Goal: Task Accomplishment & Management: Manage account settings

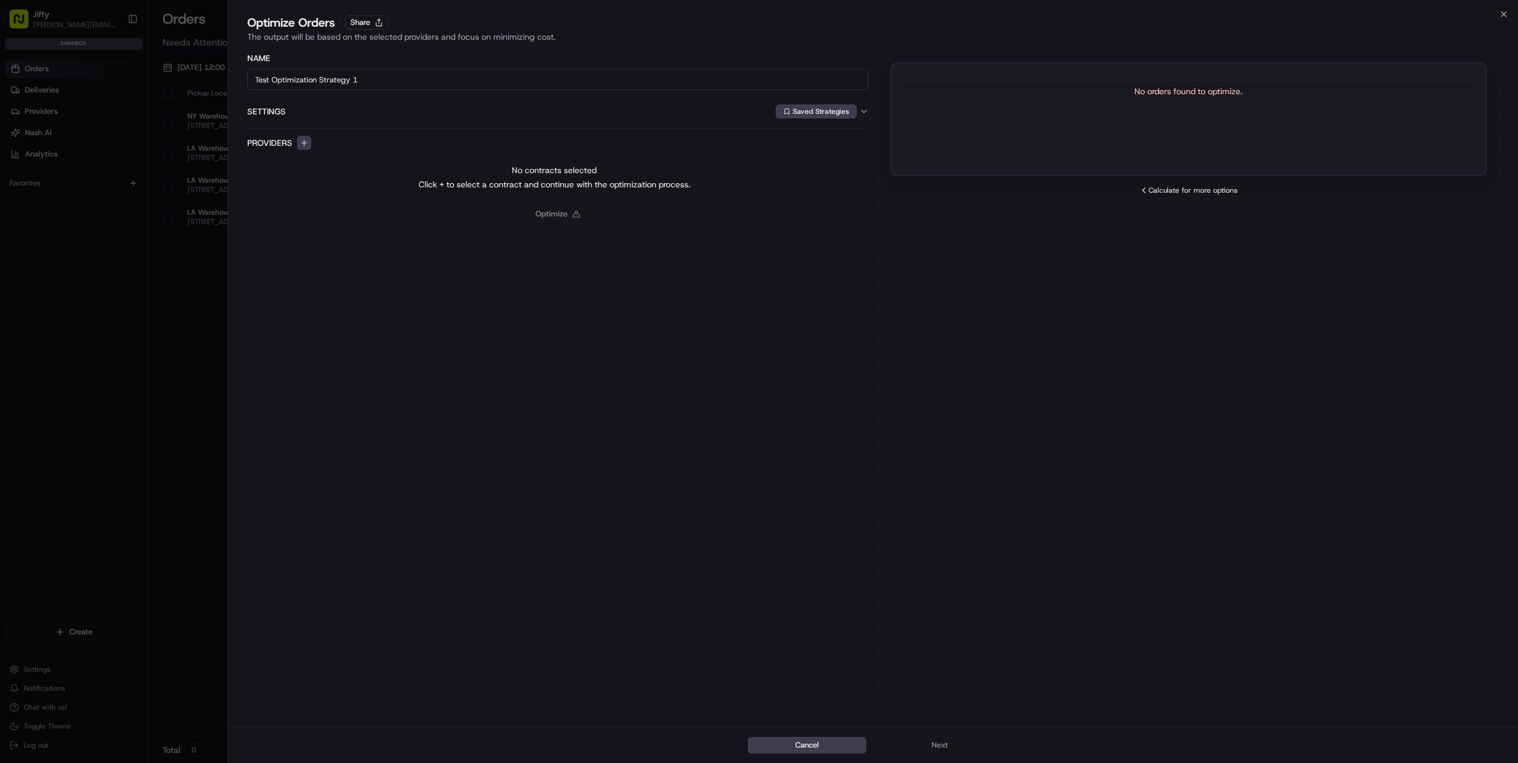
click at [159, 349] on div at bounding box center [759, 381] width 1518 height 763
click at [90, 368] on div at bounding box center [759, 381] width 1518 height 763
click at [808, 741] on button "Cancel" at bounding box center [807, 745] width 119 height 17
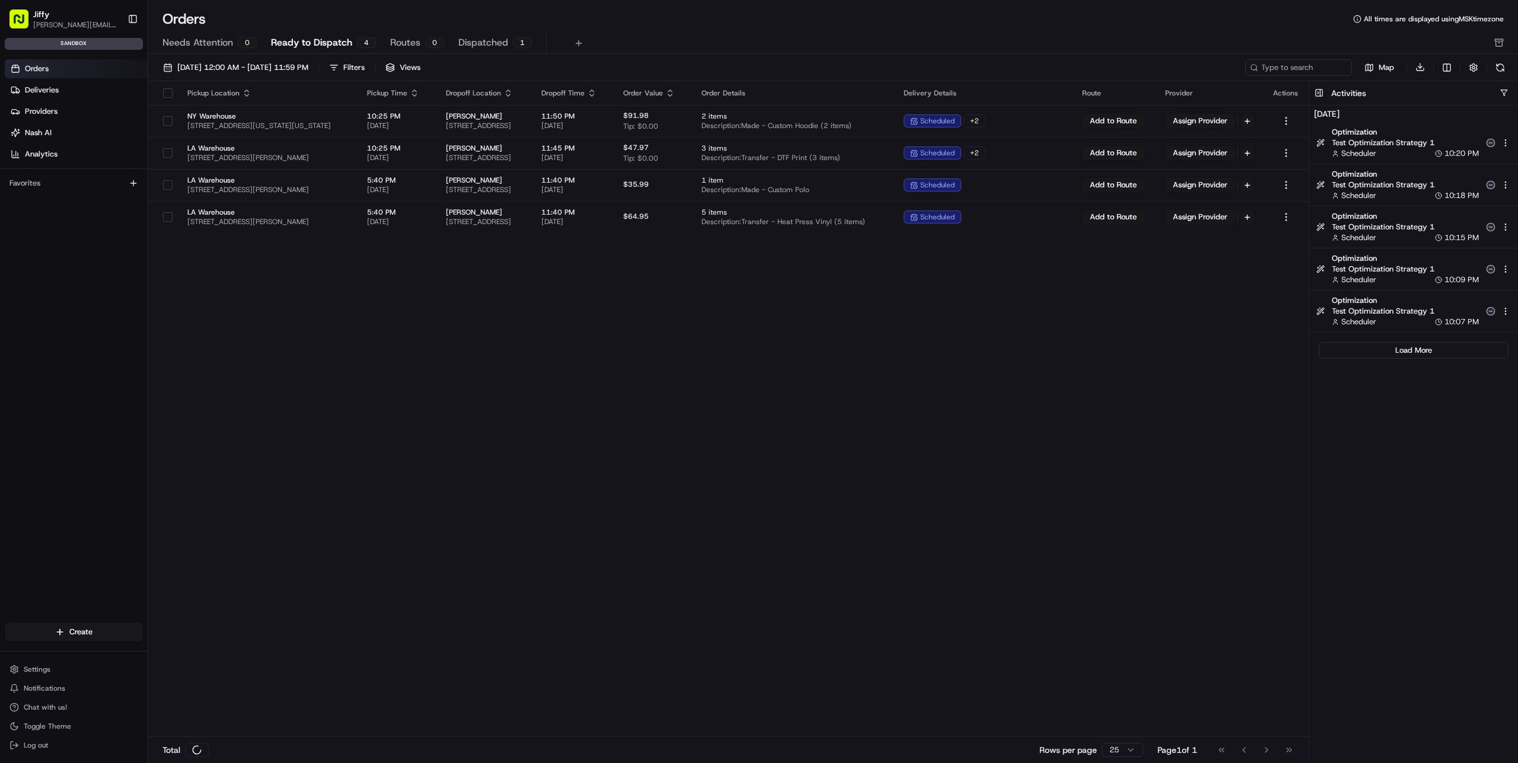
click at [502, 466] on div "Pickup Location Pickup Time Dropoff Location Dropoff Time Order Value Order Det…" at bounding box center [728, 409] width 1161 height 657
click at [297, 375] on div "Pickup Location Pickup Time Dropoff Location Dropoff Time Order Value Order Det…" at bounding box center [728, 409] width 1161 height 657
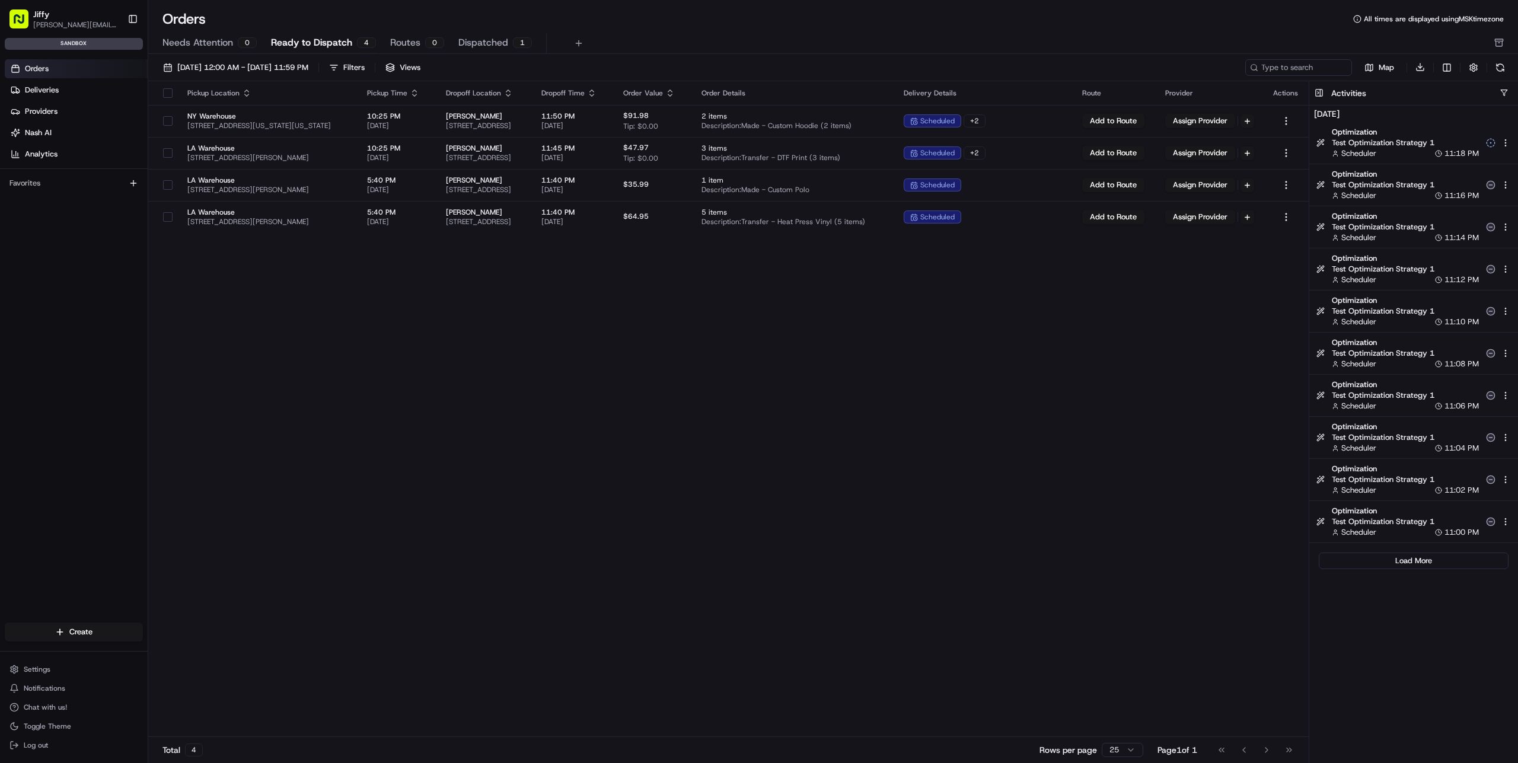
click at [69, 352] on div "Orders Deliveries Providers [PERSON_NAME] Analytics Favorites" at bounding box center [74, 351] width 148 height 592
click at [53, 670] on button "Settings" at bounding box center [74, 669] width 138 height 17
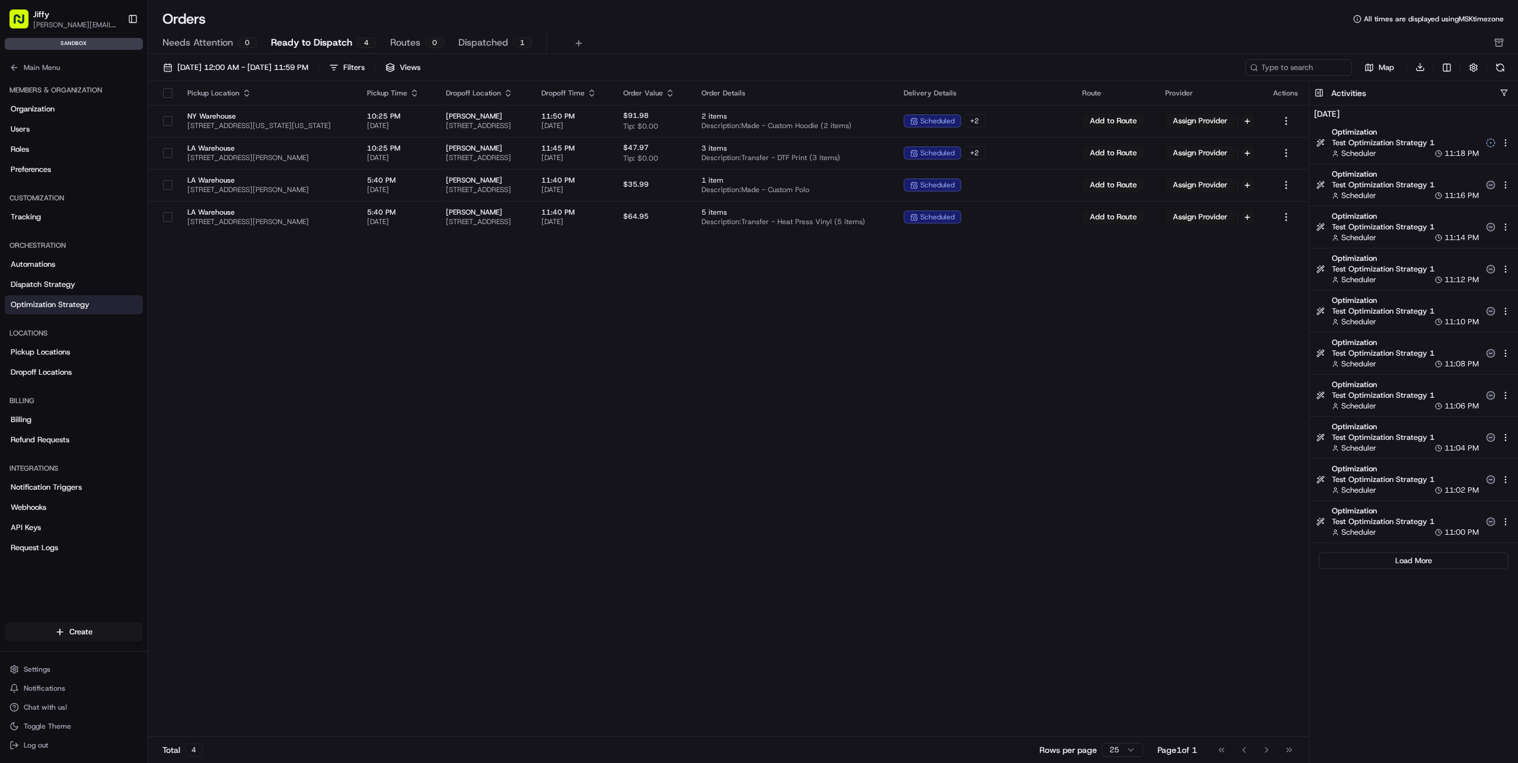
click at [65, 304] on span "Optimization Strategy" at bounding box center [50, 305] width 79 height 11
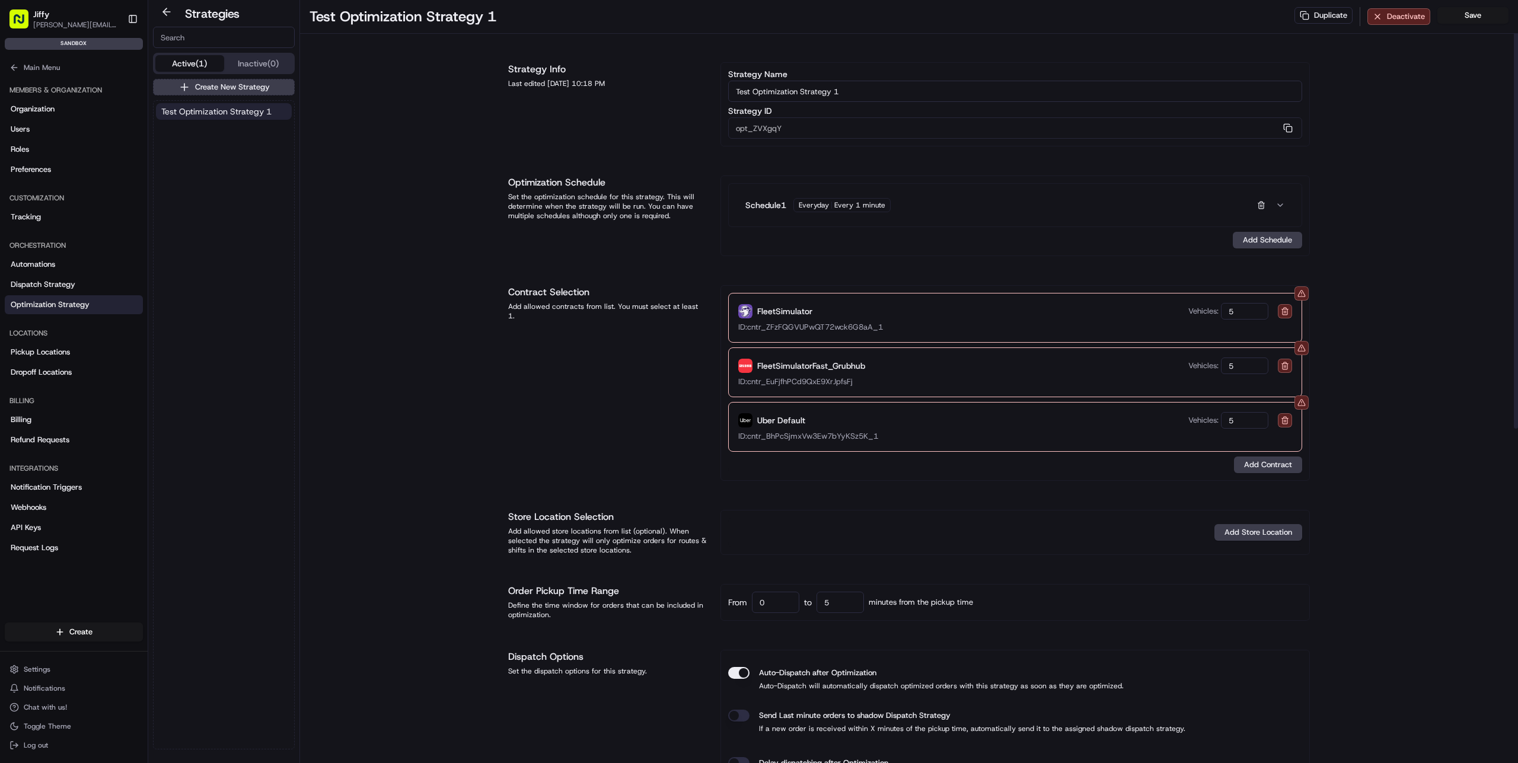
click at [772, 198] on div "Schedule 1 Everyday Every 1 minute" at bounding box center [1007, 205] width 523 height 14
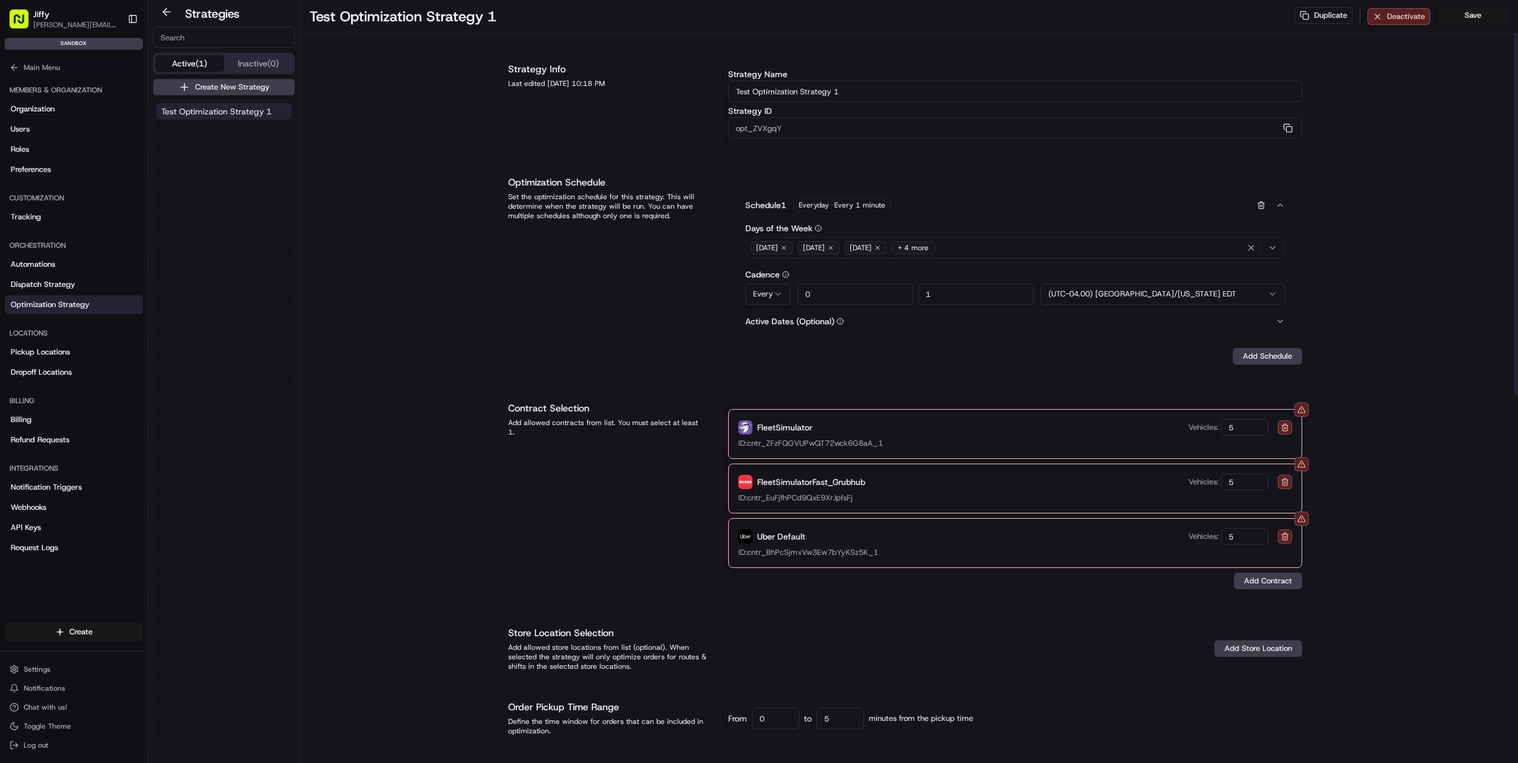
drag, startPoint x: 833, startPoint y: 291, endPoint x: 767, endPoint y: 286, distance: 66.6
click at [767, 286] on div "Every At Every 0 1 (UTC-04.00) [GEOGRAPHIC_DATA]/[US_STATE] EDT (UTC-10.00) [GE…" at bounding box center [1016, 294] width 540 height 21
type input "1"
drag, startPoint x: 941, startPoint y: 296, endPoint x: 870, endPoint y: 294, distance: 71.8
click at [870, 294] on div "1 1" at bounding box center [916, 294] width 236 height 21
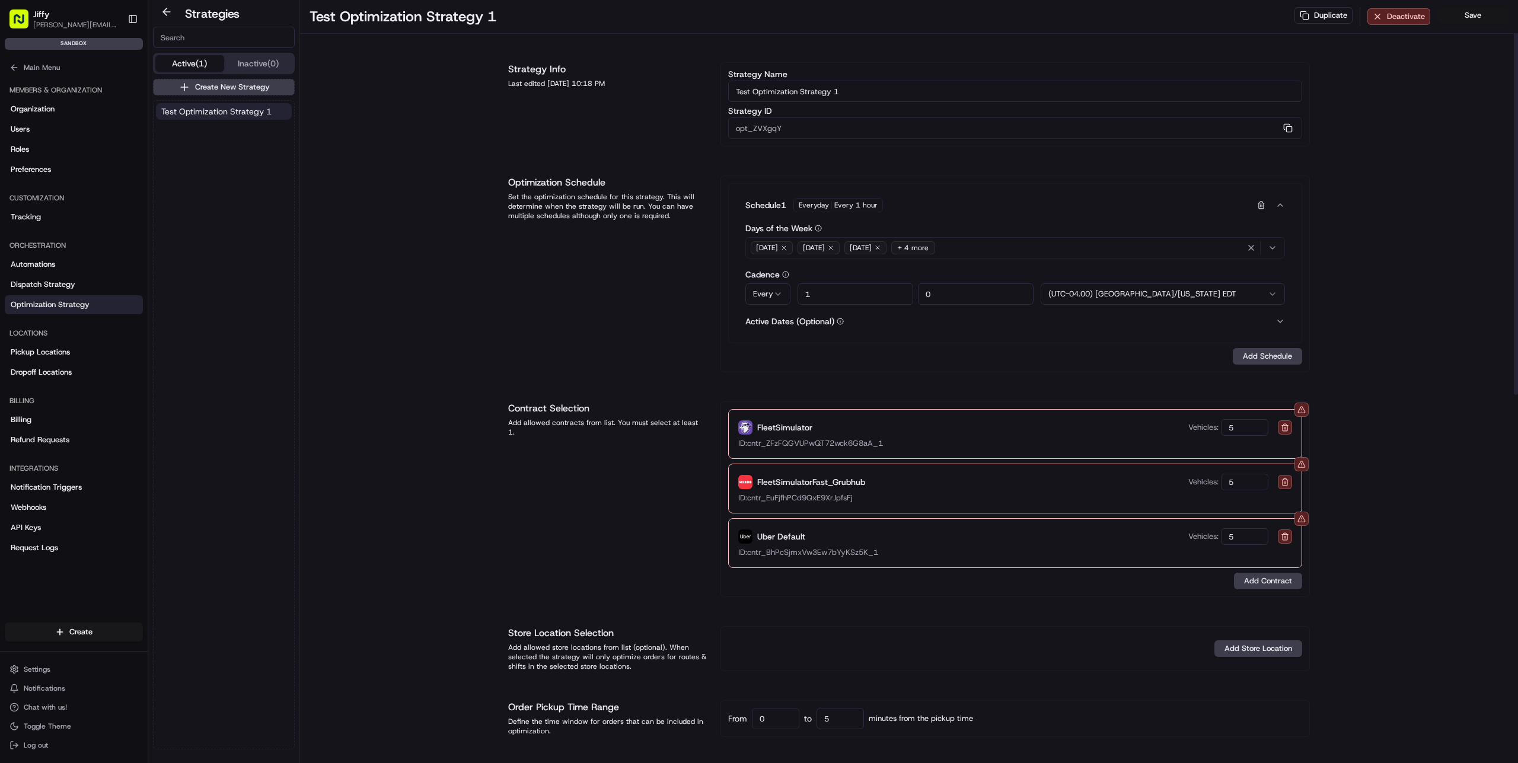
type input "0"
click at [1464, 16] on button "Save" at bounding box center [1473, 15] width 71 height 17
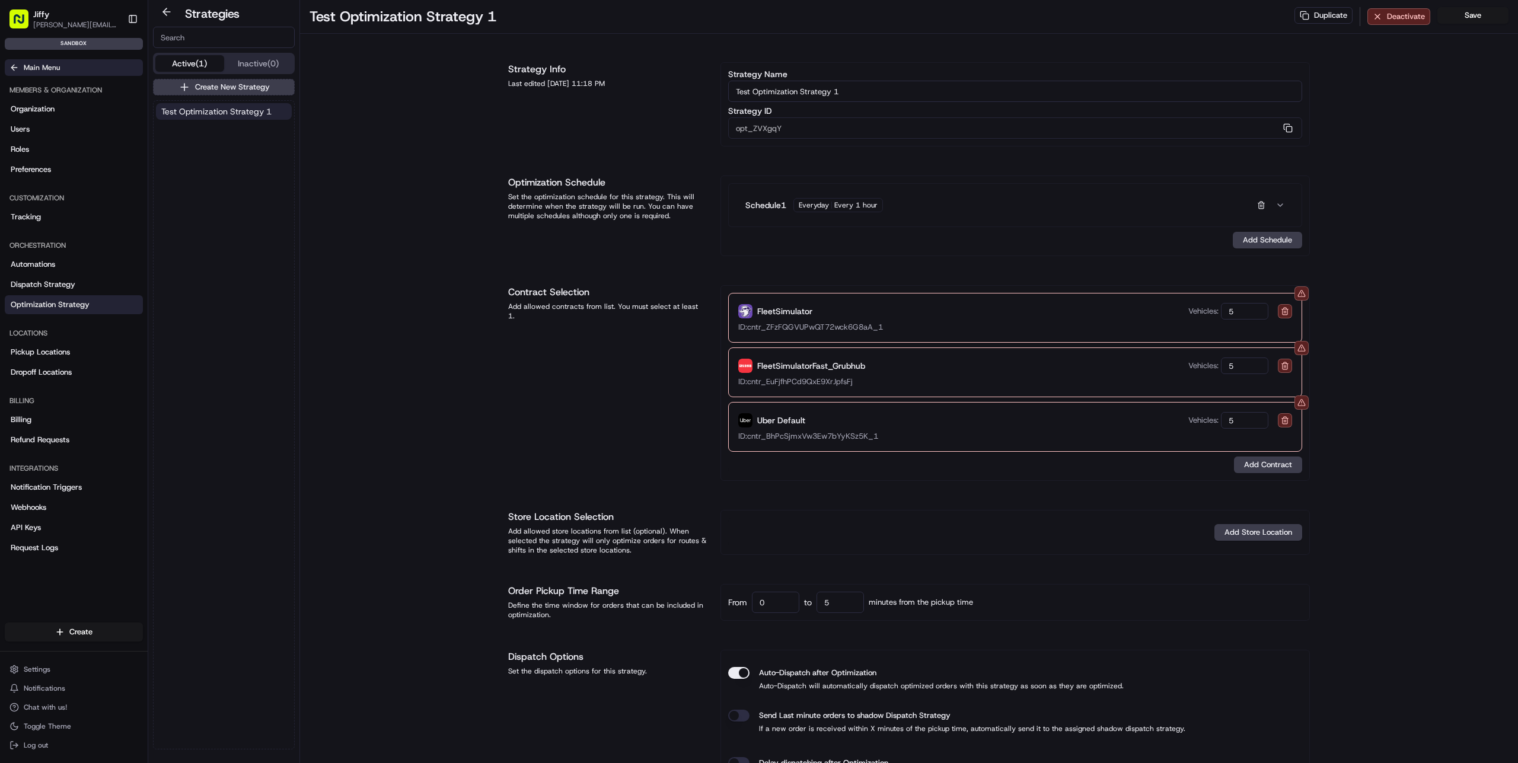
click at [15, 72] on button "Main Menu" at bounding box center [74, 67] width 138 height 17
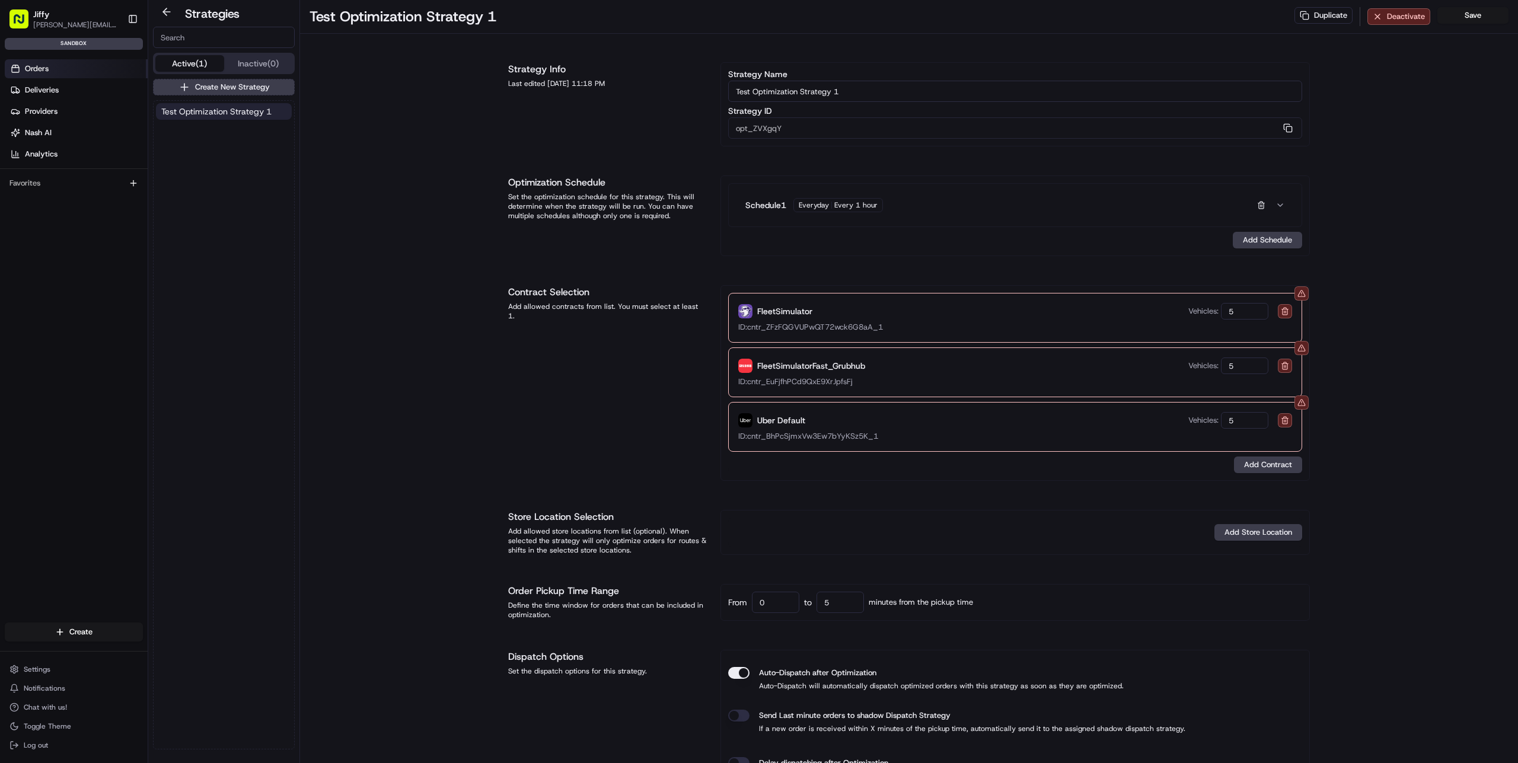
click at [45, 70] on span "Orders" at bounding box center [37, 68] width 24 height 11
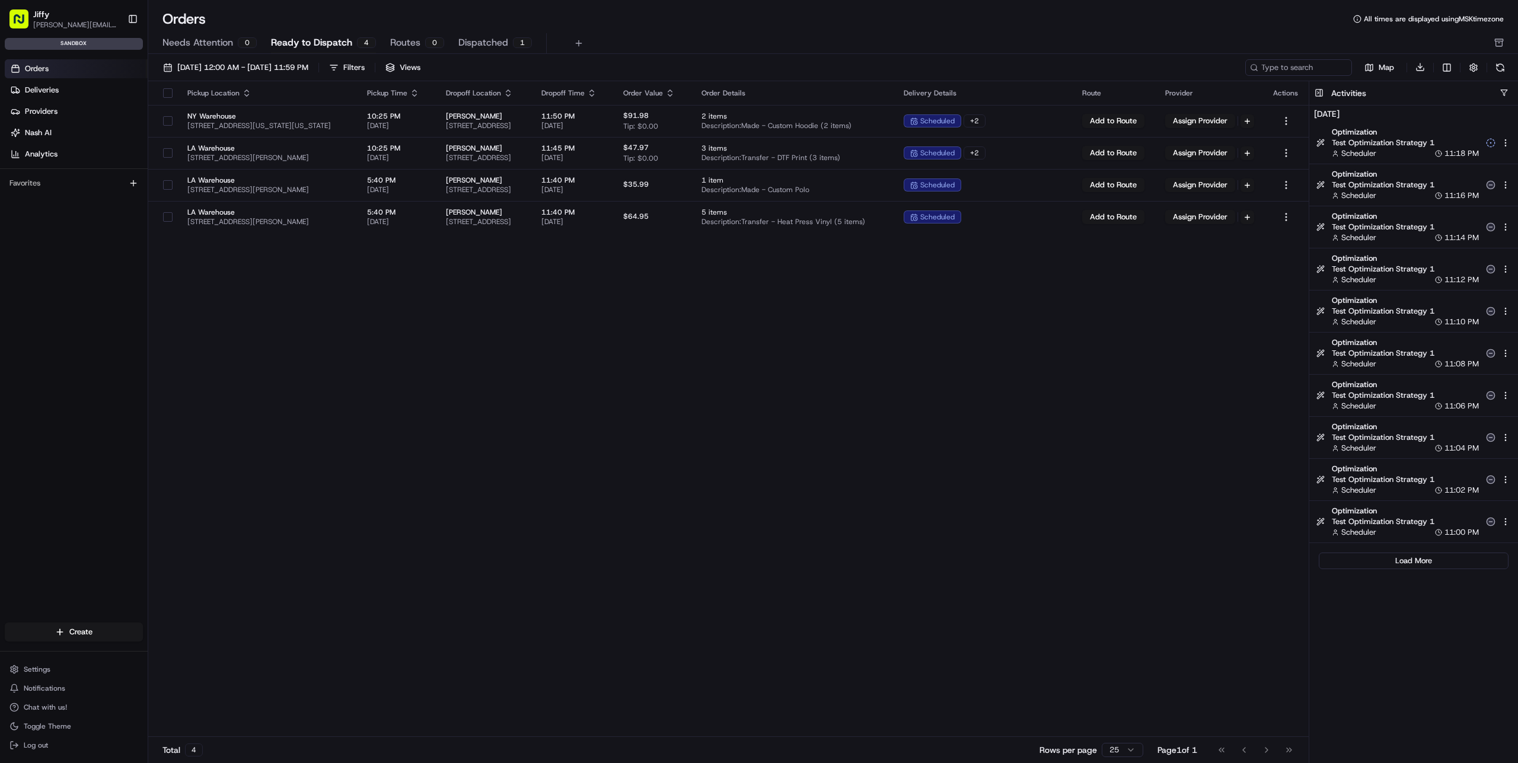
click at [682, 332] on div "Pickup Location Pickup Time Dropoff Location Dropoff Time Order Value Order Det…" at bounding box center [728, 409] width 1161 height 657
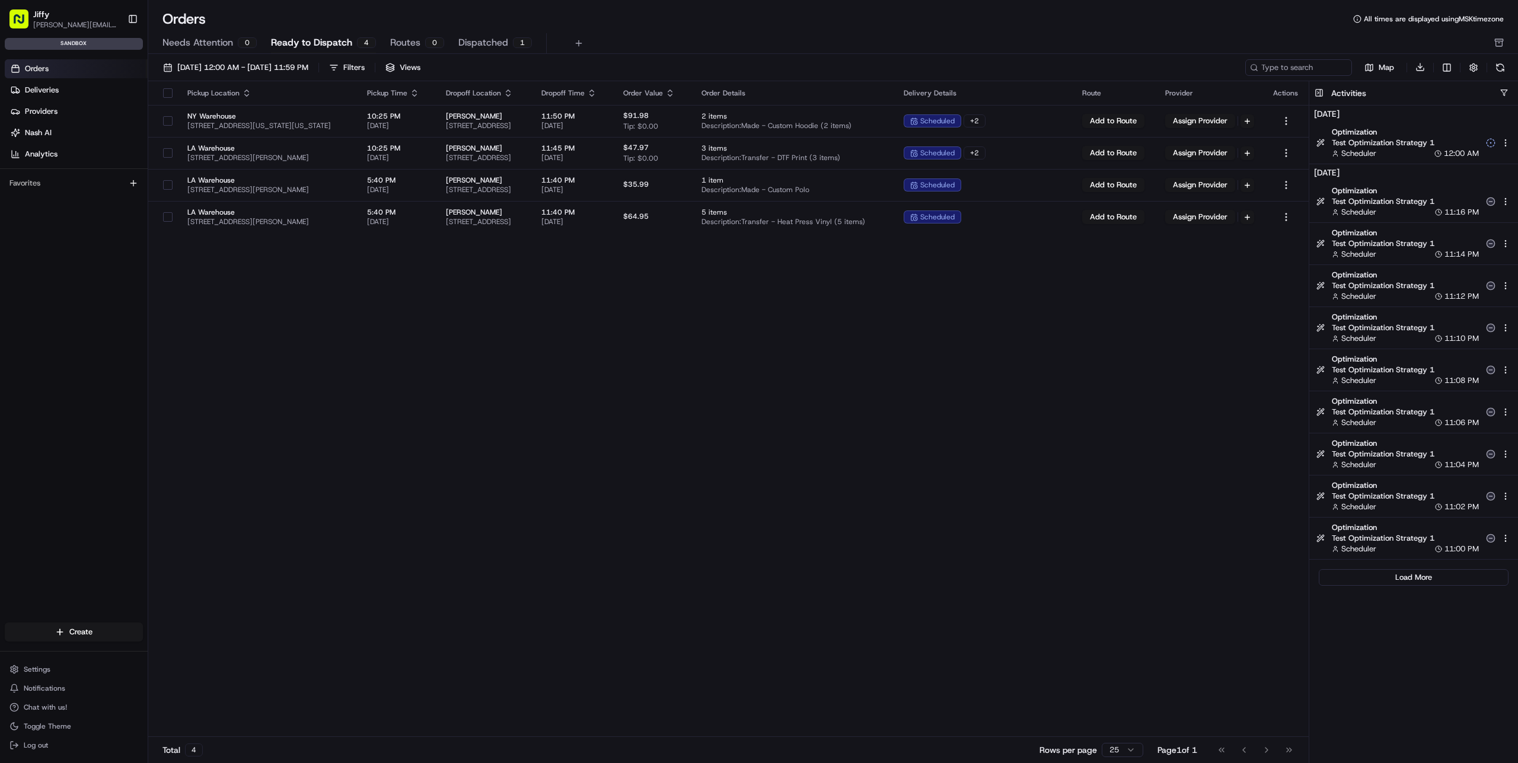
click at [741, 446] on div "Pickup Location Pickup Time Dropoff Location Dropoff Time Order Value Order Det…" at bounding box center [728, 409] width 1161 height 657
click at [437, 351] on div "Pickup Location Pickup Time Dropoff Location Dropoff Time Order Value Order Det…" at bounding box center [728, 409] width 1161 height 657
